Goal: Check status

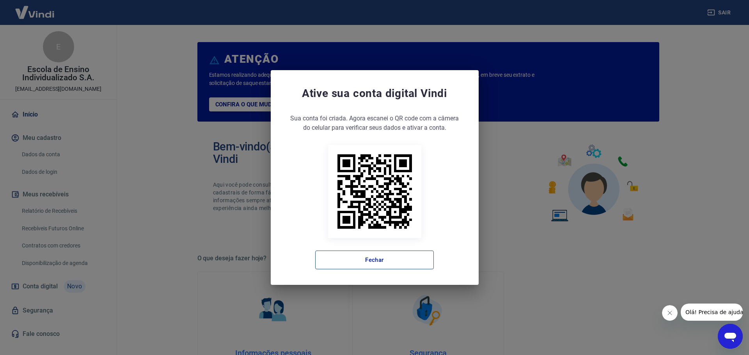
click at [399, 260] on button "Fechar" at bounding box center [374, 260] width 119 height 19
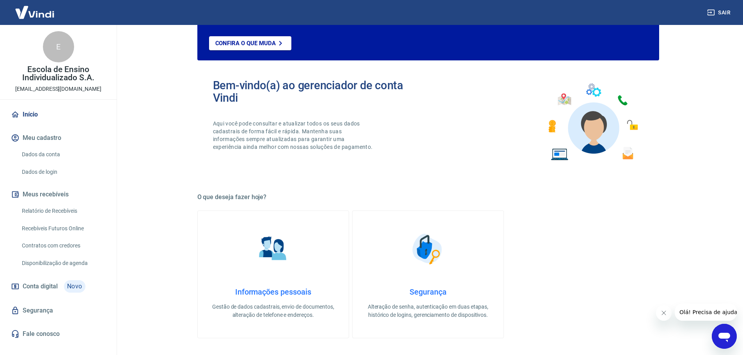
scroll to position [78, 0]
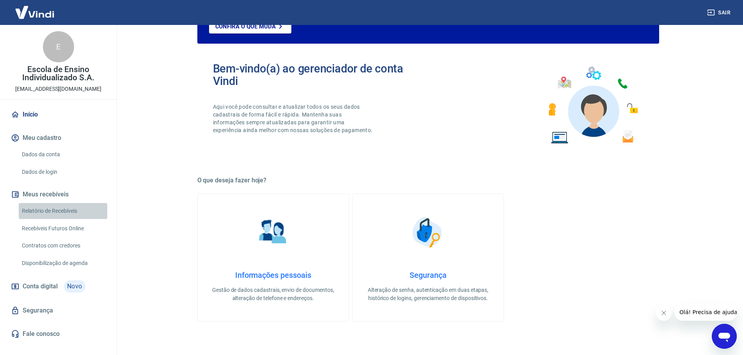
click at [56, 208] on link "Relatório de Recebíveis" at bounding box center [63, 211] width 89 height 16
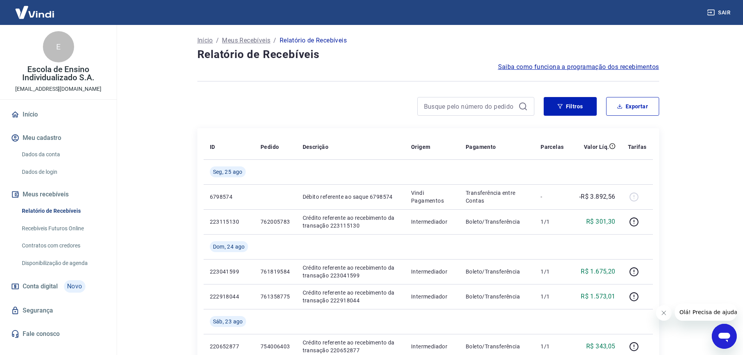
click at [37, 113] on link "Início" at bounding box center [58, 114] width 98 height 17
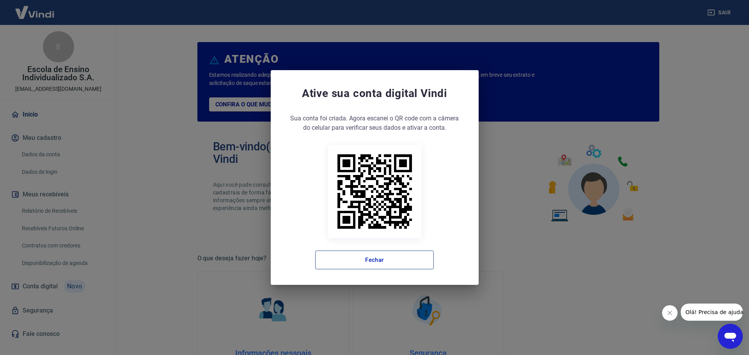
click at [370, 255] on button "Fechar" at bounding box center [374, 260] width 119 height 19
